Goal: Information Seeking & Learning: Learn about a topic

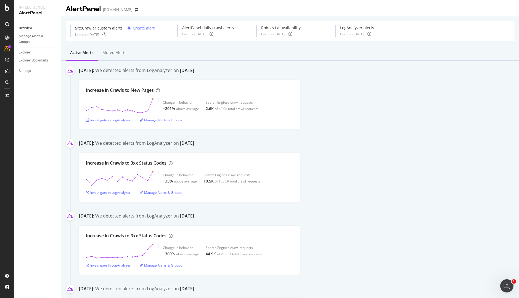
click at [280, 288] on div "[DATE]: We detected alerts from LogAnalyzer on [DATE]" at bounding box center [299, 290] width 440 height 9
click at [103, 121] on div "Investigate in LogAnalyzer" at bounding box center [108, 120] width 45 height 5
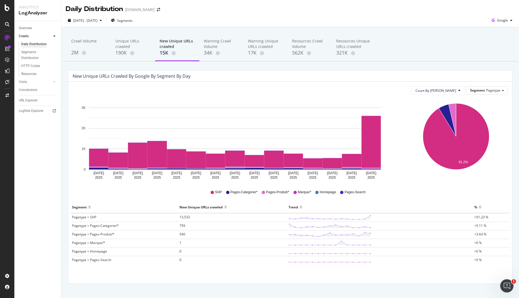
click at [102, 268] on div "Segment New Unique URLs crawled Trend % Pagetype = SHP 13,533 +91.23 % Pagetype…" at bounding box center [289, 235] width 443 height 69
click at [371, 147] on rect "A chart." at bounding box center [371, 142] width 19 height 52
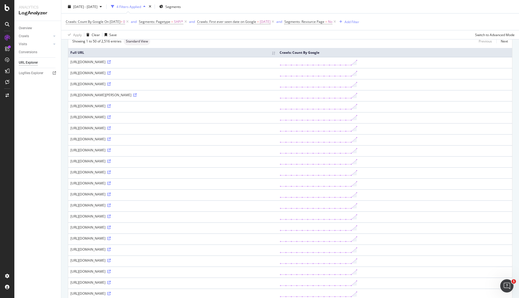
scroll to position [42, 0]
